Goal: Use online tool/utility: Utilize a website feature to perform a specific function

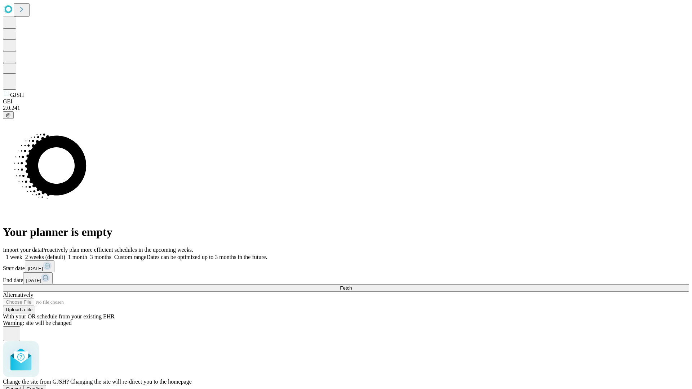
click at [44, 386] on span "Confirm" at bounding box center [35, 388] width 17 height 5
click at [65, 254] on label "2 weeks (default)" at bounding box center [43, 257] width 43 height 6
click at [352, 285] on span "Fetch" at bounding box center [346, 287] width 12 height 5
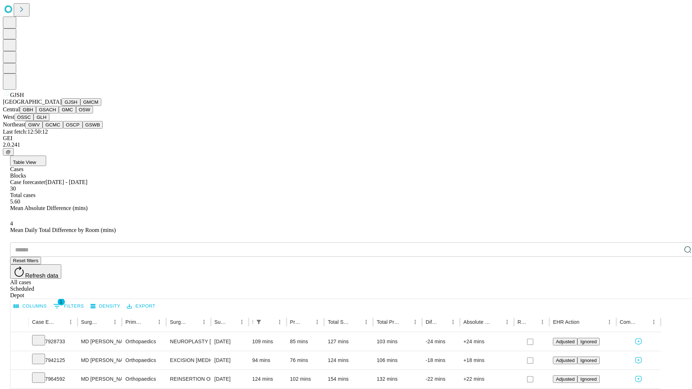
click at [80, 106] on button "GMCM" at bounding box center [90, 102] width 21 height 8
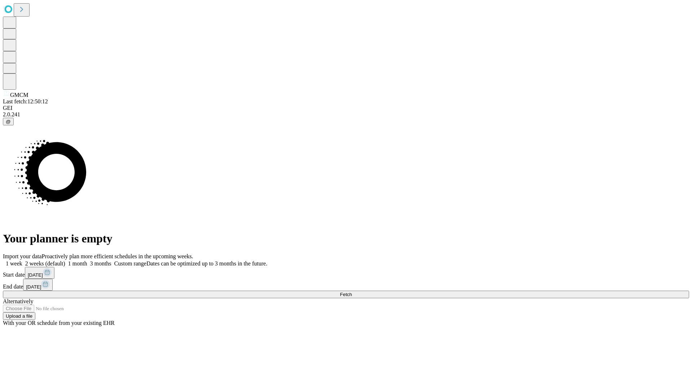
click at [352, 292] on span "Fetch" at bounding box center [346, 294] width 12 height 5
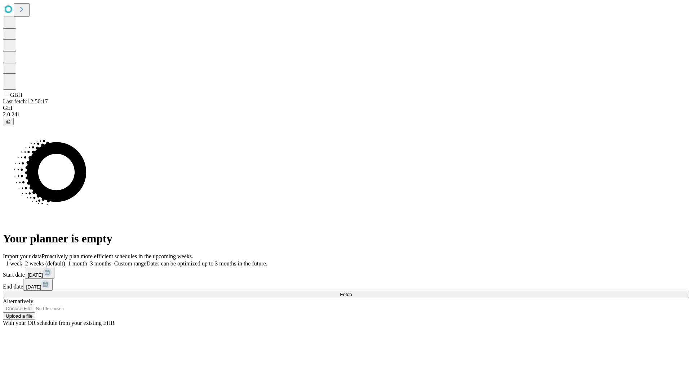
click at [65, 261] on label "2 weeks (default)" at bounding box center [43, 264] width 43 height 6
click at [352, 292] on span "Fetch" at bounding box center [346, 294] width 12 height 5
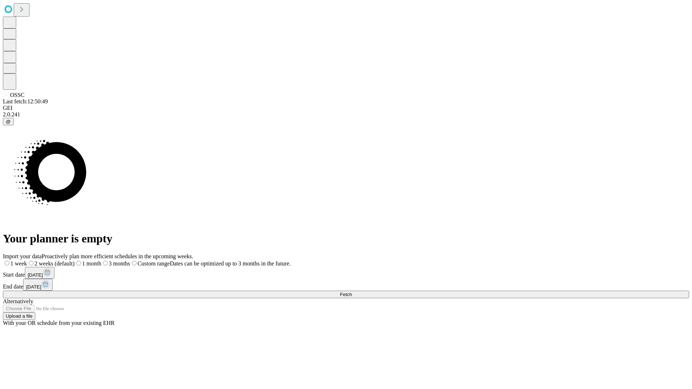
click at [352, 292] on span "Fetch" at bounding box center [346, 294] width 12 height 5
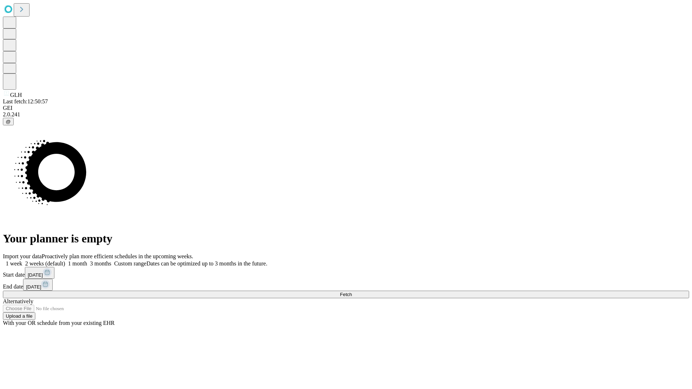
click at [65, 261] on label "2 weeks (default)" at bounding box center [43, 264] width 43 height 6
click at [352, 292] on span "Fetch" at bounding box center [346, 294] width 12 height 5
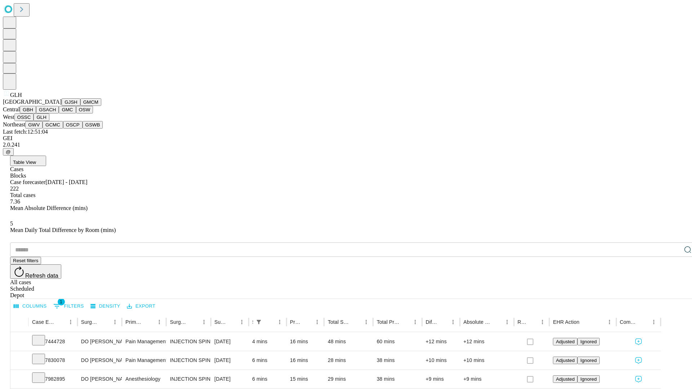
click at [43, 129] on button "GWV" at bounding box center [33, 125] width 17 height 8
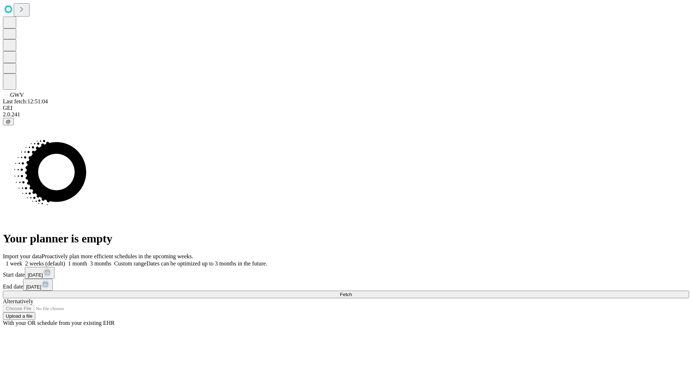
click at [65, 261] on label "2 weeks (default)" at bounding box center [43, 264] width 43 height 6
click at [352, 292] on span "Fetch" at bounding box center [346, 294] width 12 height 5
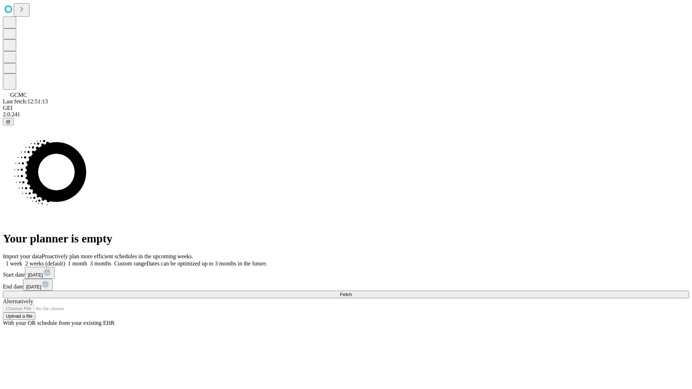
click at [65, 261] on label "2 weeks (default)" at bounding box center [43, 264] width 43 height 6
click at [352, 292] on span "Fetch" at bounding box center [346, 294] width 12 height 5
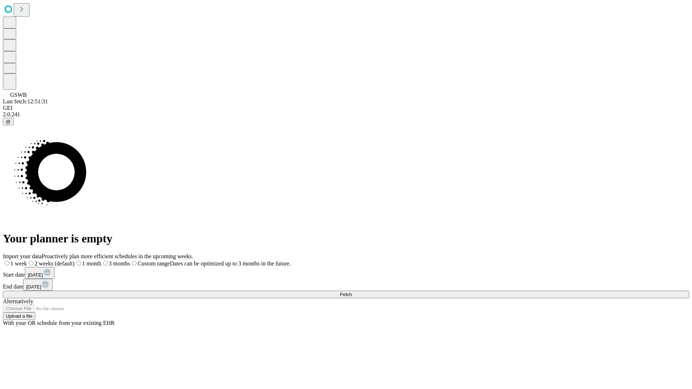
click at [75, 261] on label "2 weeks (default)" at bounding box center [51, 264] width 48 height 6
click at [352, 292] on span "Fetch" at bounding box center [346, 294] width 12 height 5
